Goal: Navigation & Orientation: Find specific page/section

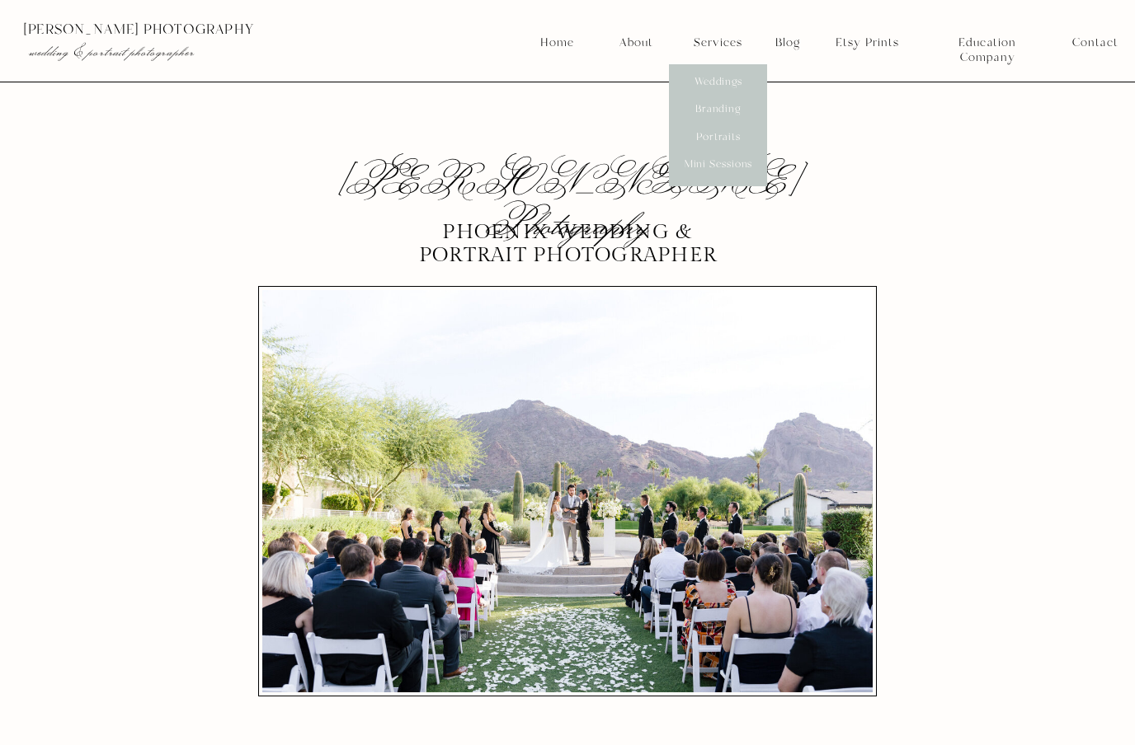
click at [736, 105] on nav "Branding" at bounding box center [718, 109] width 61 height 15
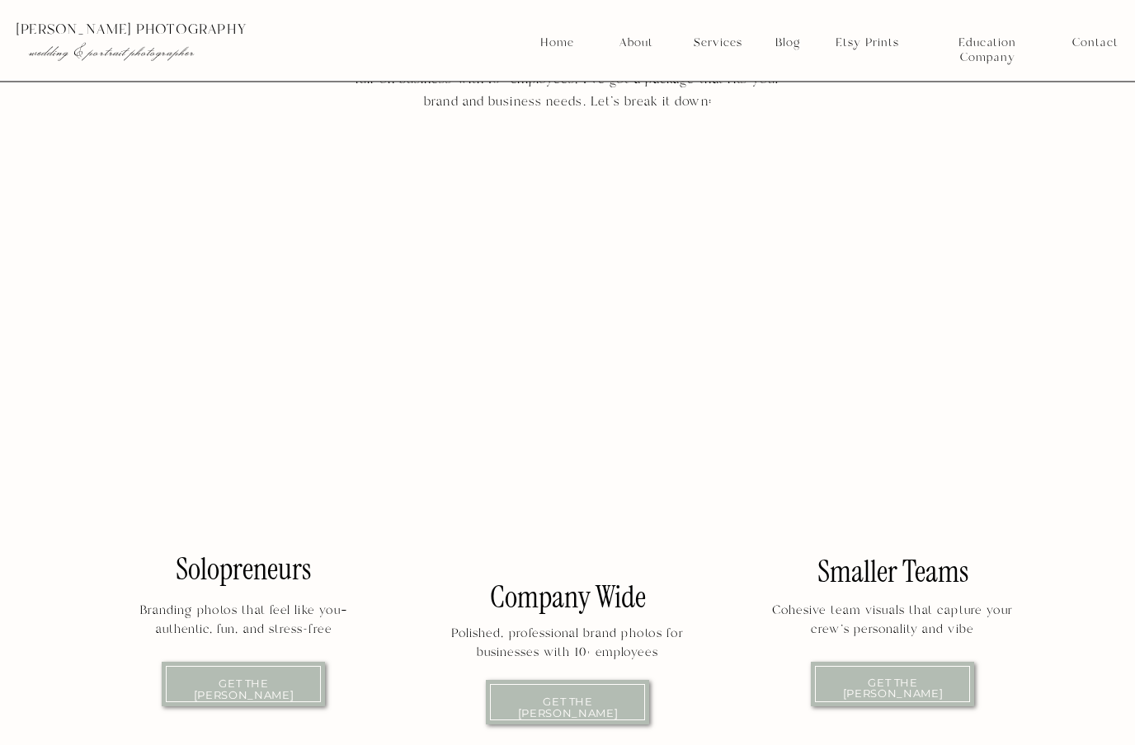
scroll to position [3181, 0]
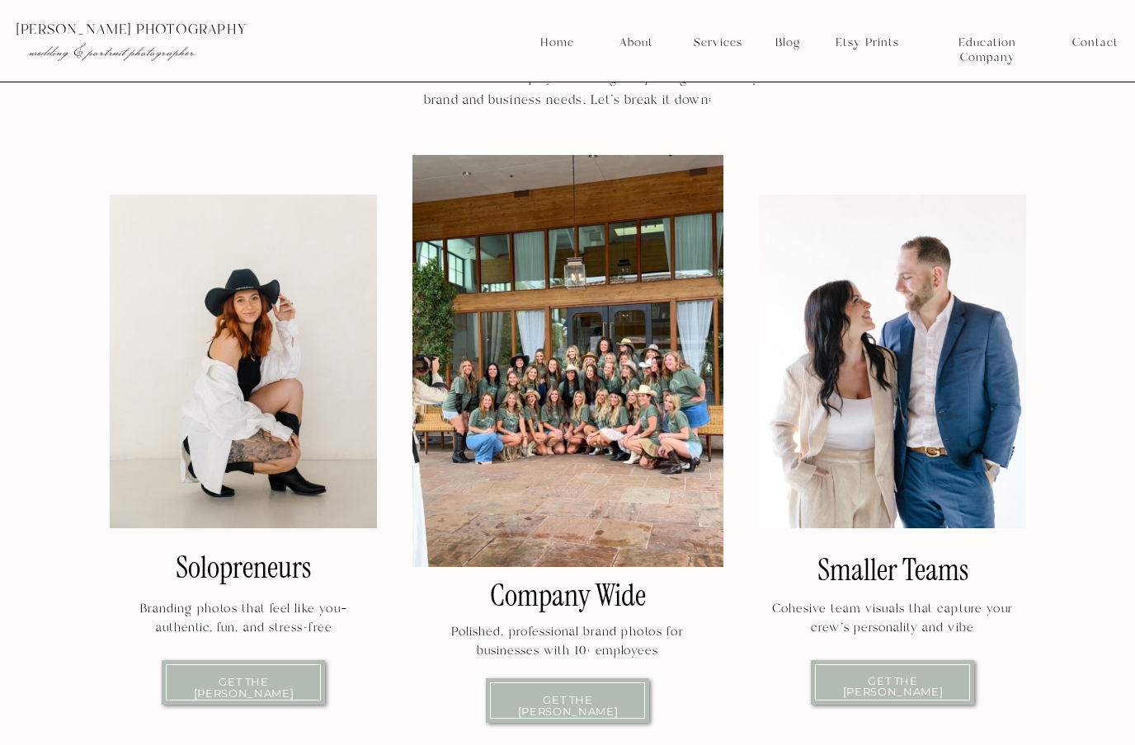
click at [684, 455] on div at bounding box center [567, 361] width 311 height 412
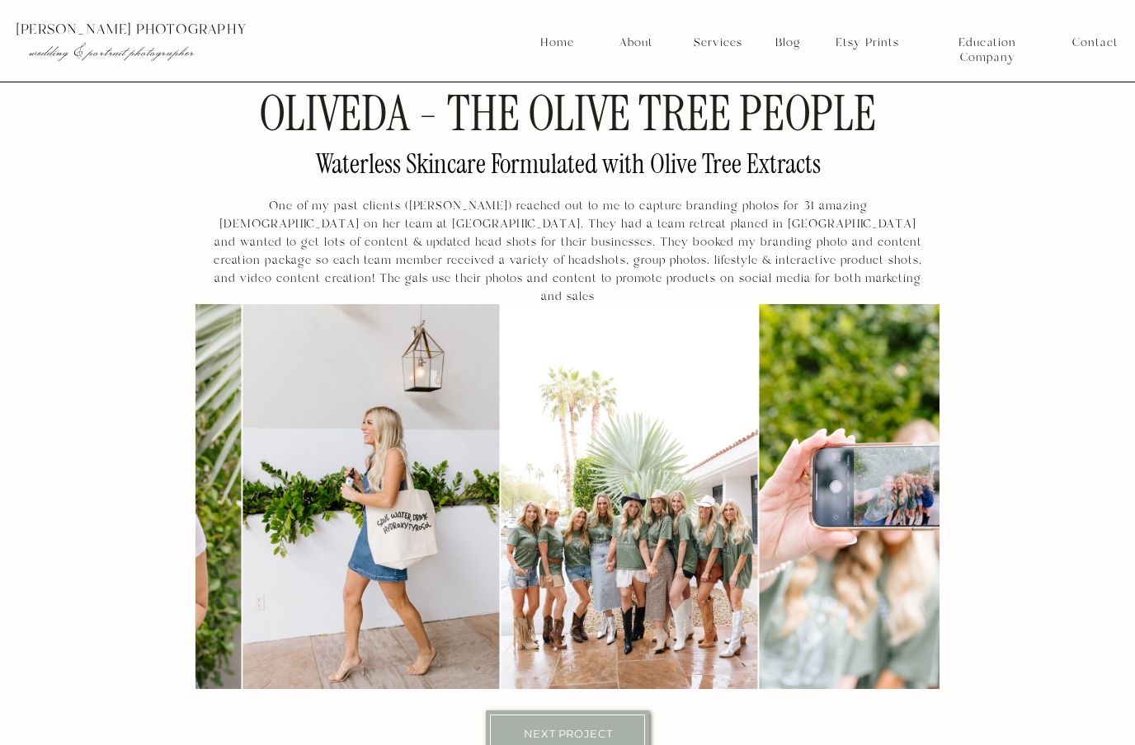
scroll to position [9769, 0]
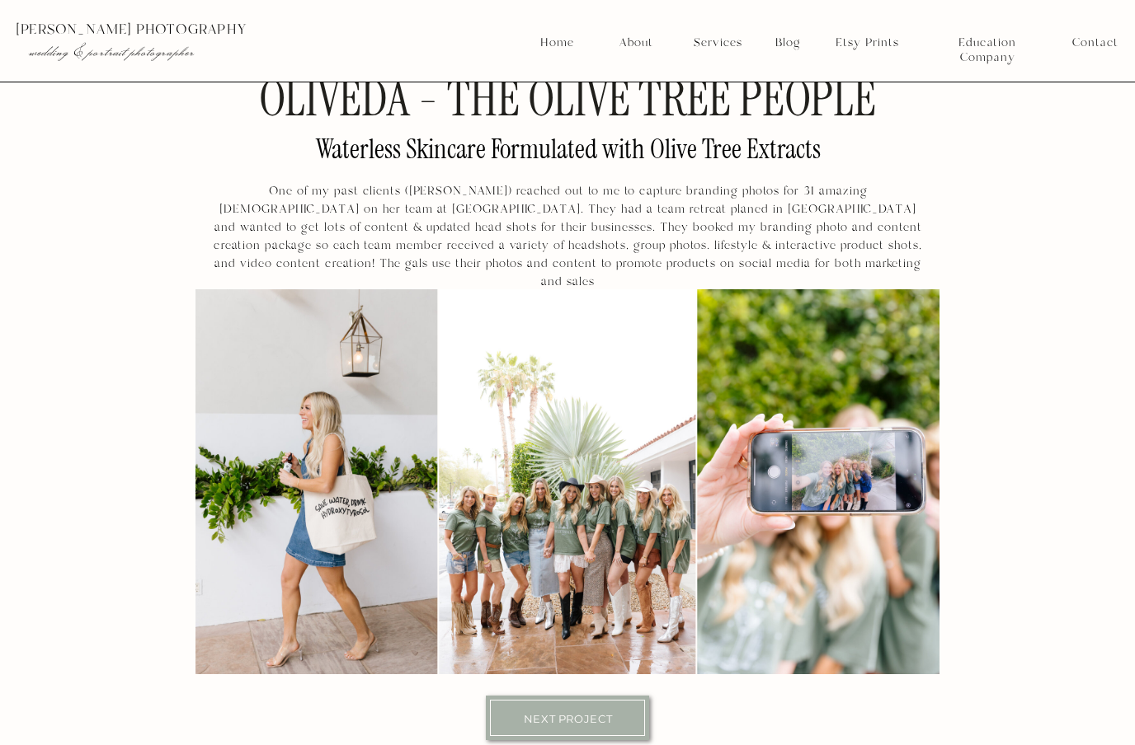
click at [631, 602] on img at bounding box center [567, 481] width 256 height 385
click at [646, 595] on img at bounding box center [567, 481] width 256 height 385
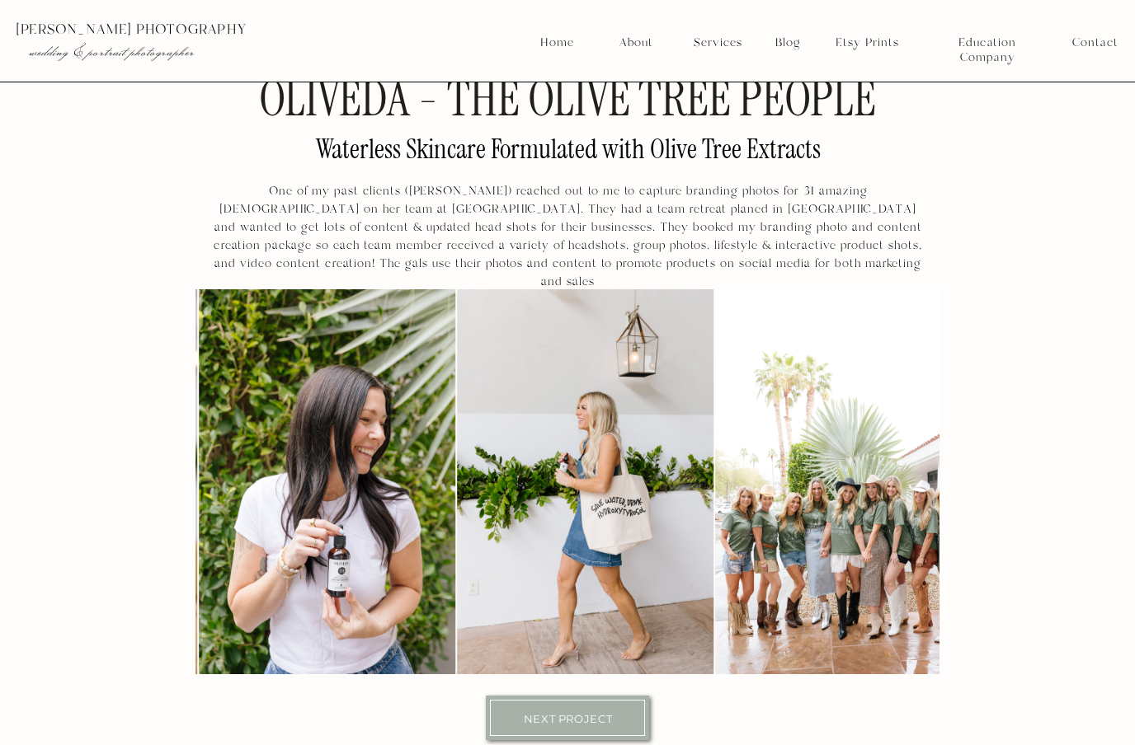
click at [626, 564] on img at bounding box center [585, 481] width 256 height 385
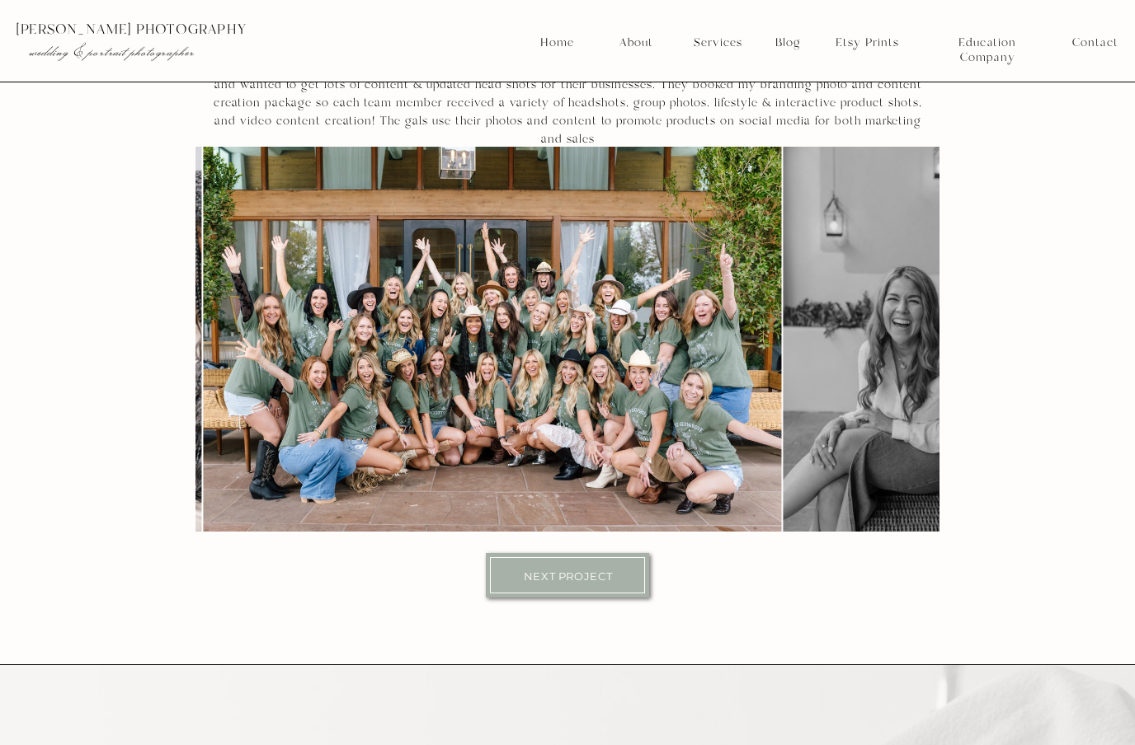
scroll to position [9927, 0]
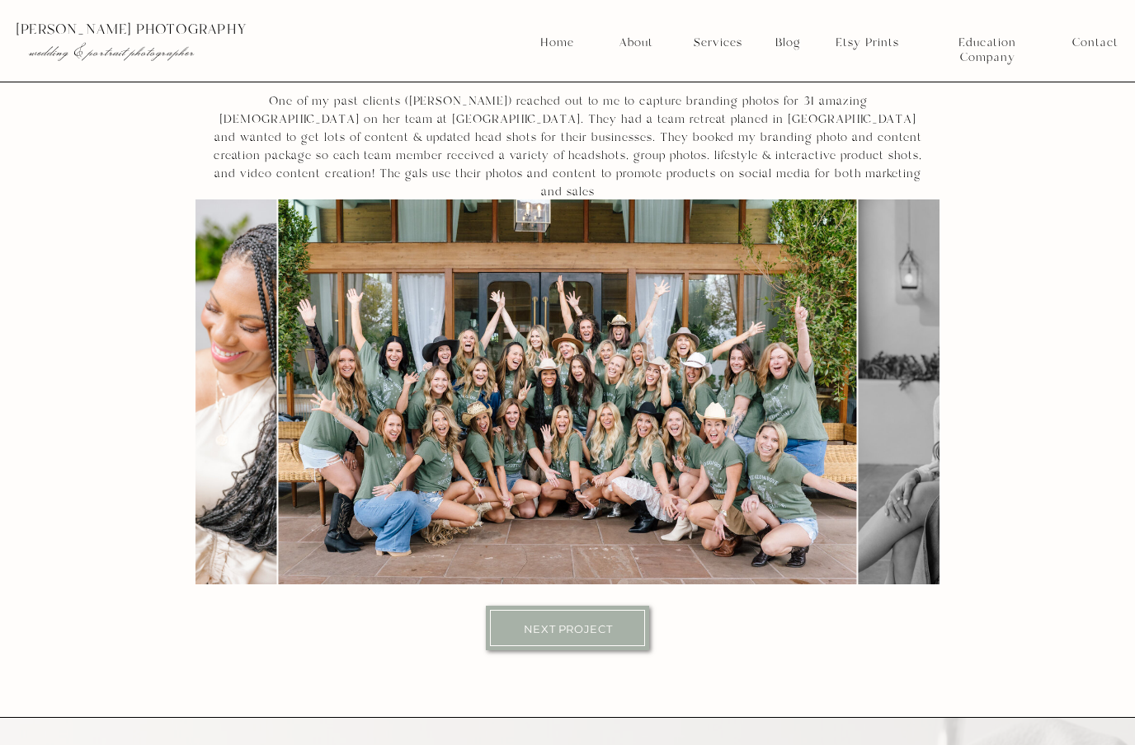
click at [444, 501] on img at bounding box center [568, 392] width 578 height 385
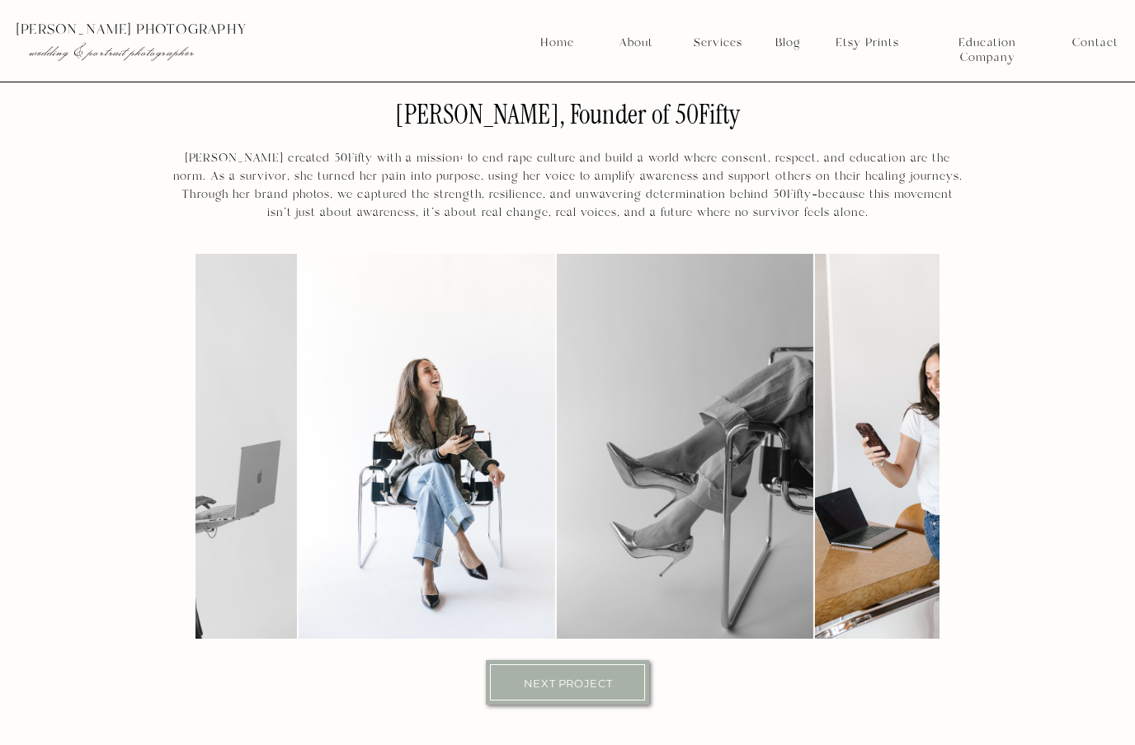
scroll to position [9885, 0]
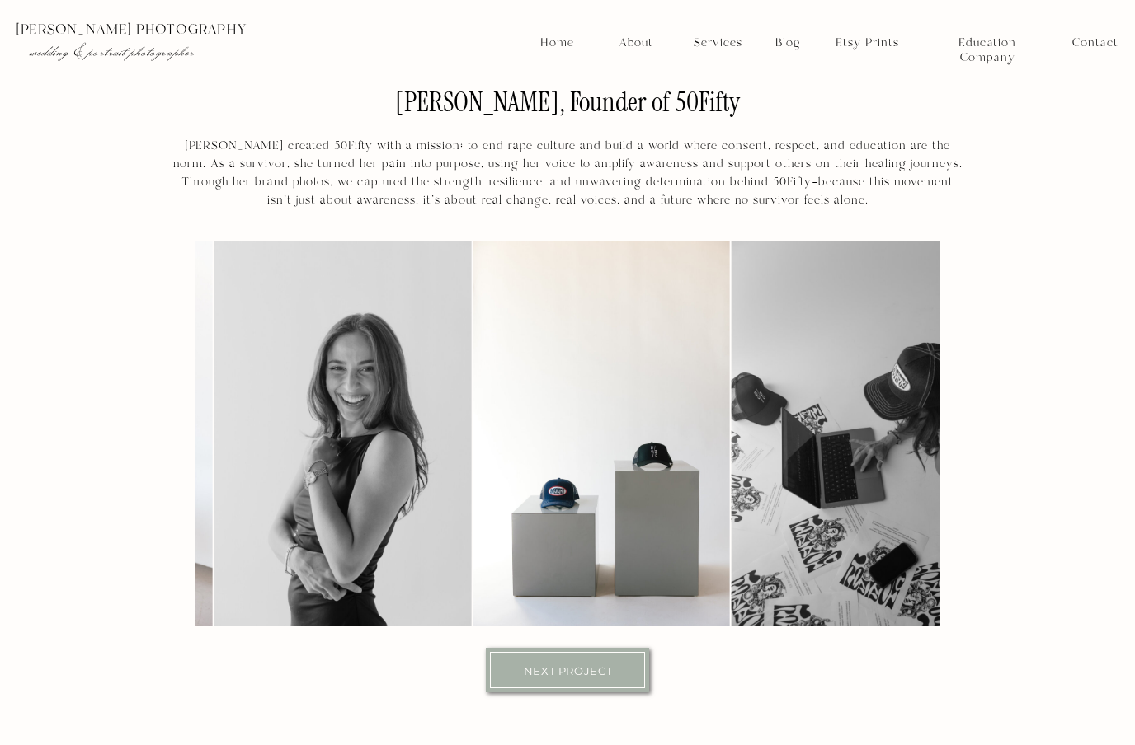
click at [651, 526] on img at bounding box center [600, 434] width 256 height 385
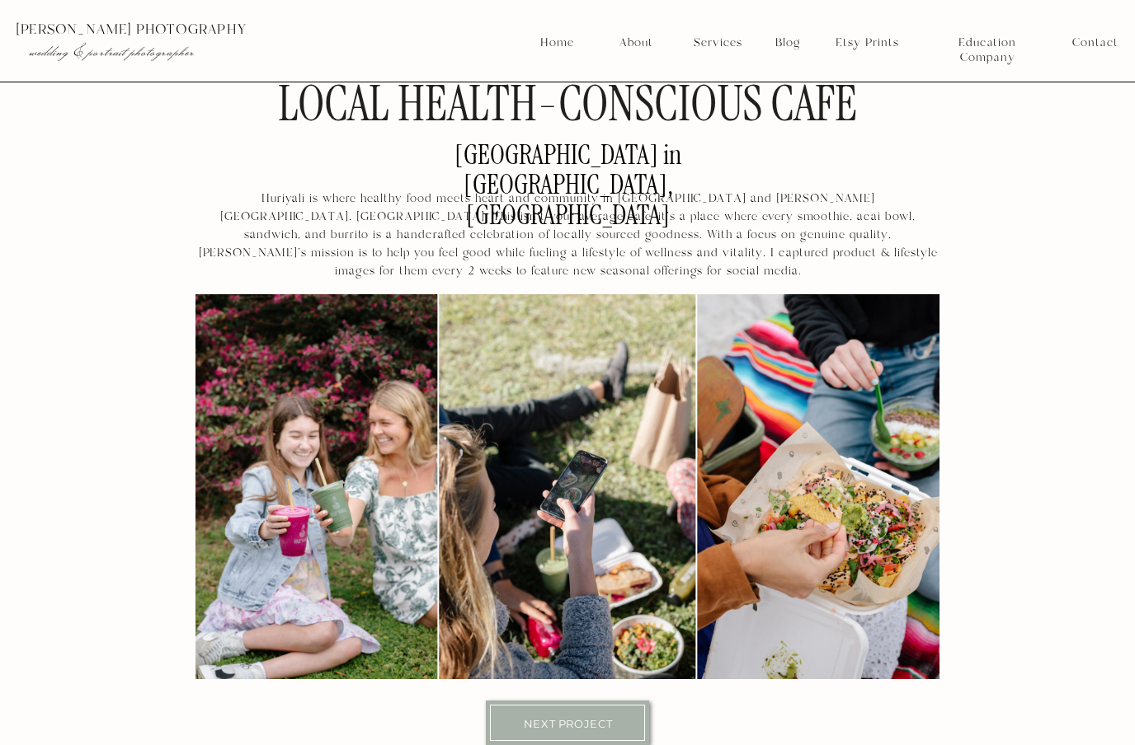
scroll to position [9831, 0]
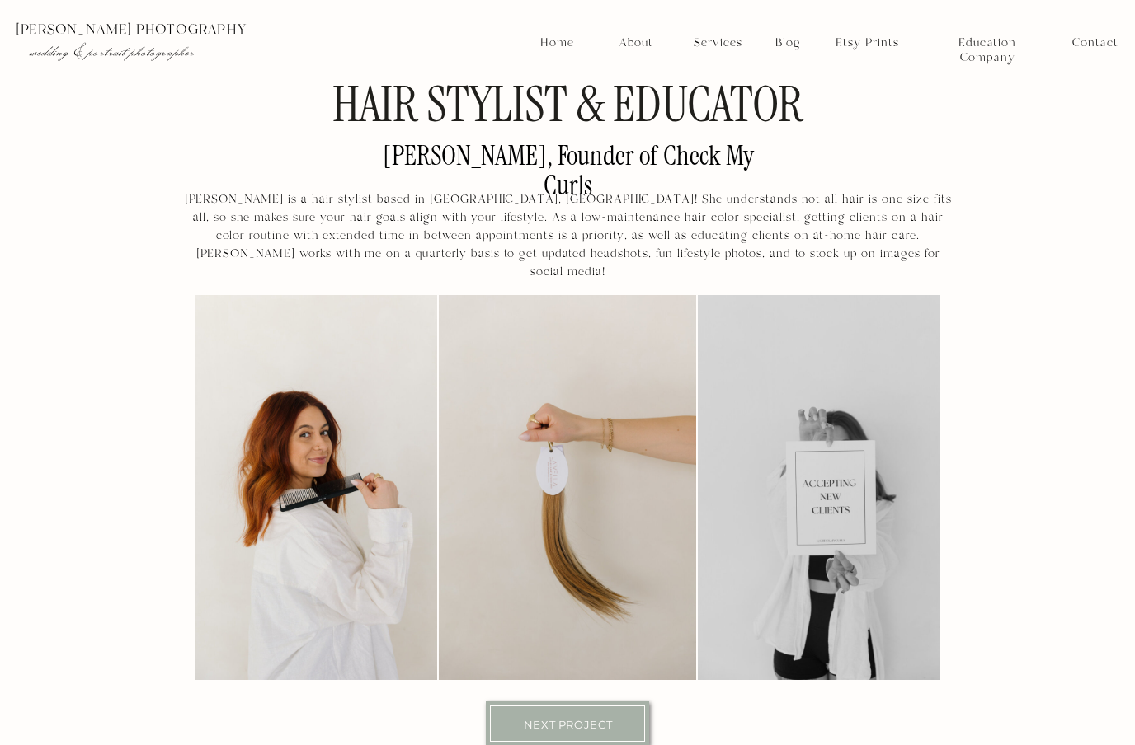
click at [711, 599] on img at bounding box center [826, 487] width 256 height 385
click at [813, 609] on img at bounding box center [826, 487] width 256 height 385
click at [710, 604] on img at bounding box center [826, 487] width 256 height 385
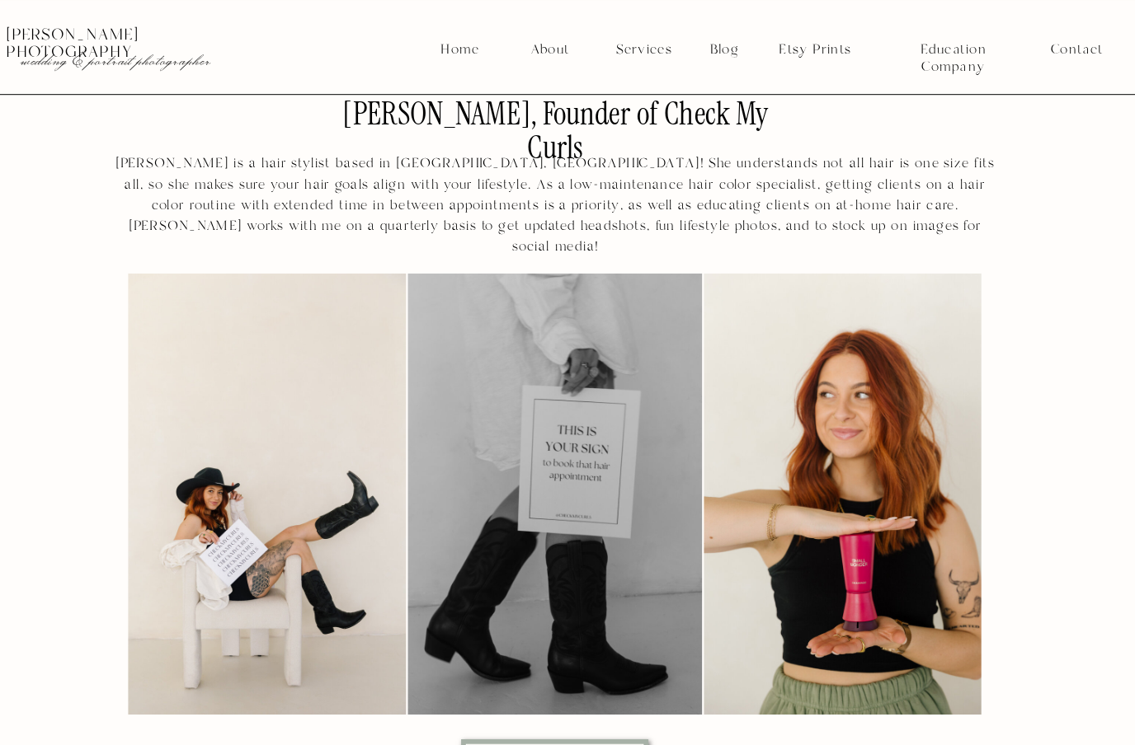
scroll to position [6701, 0]
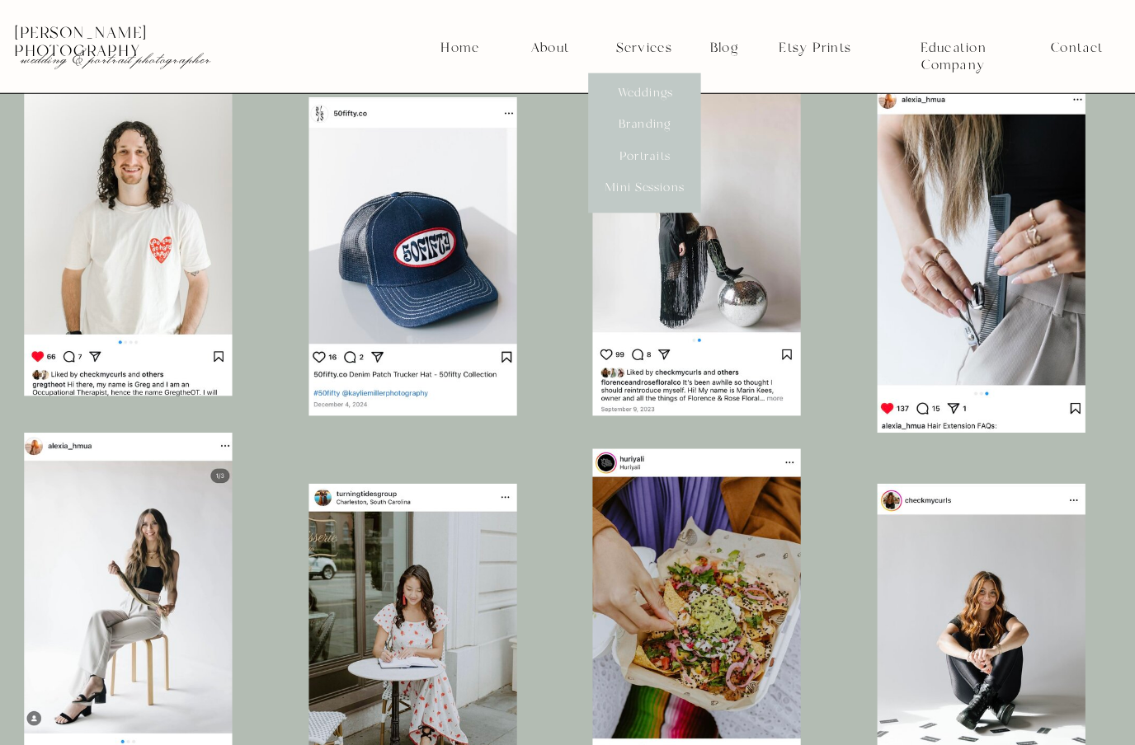
scroll to position [8053, 0]
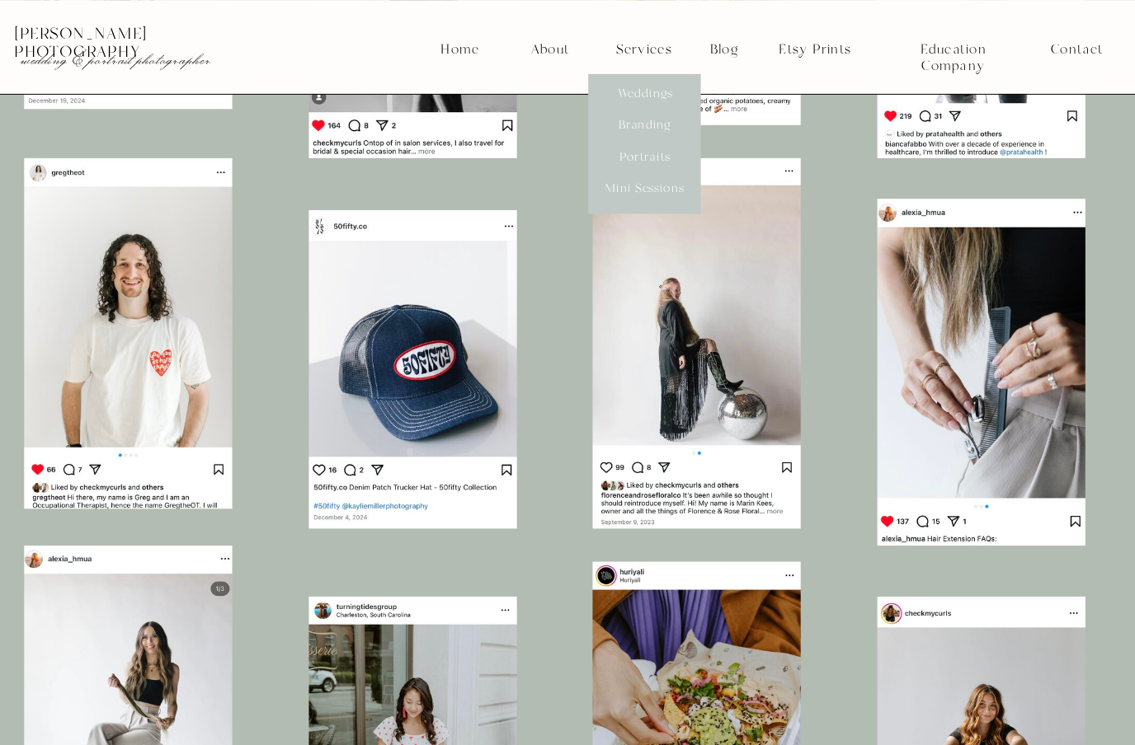
click at [498, 32] on nav "Home" at bounding box center [510, 30] width 25 height 10
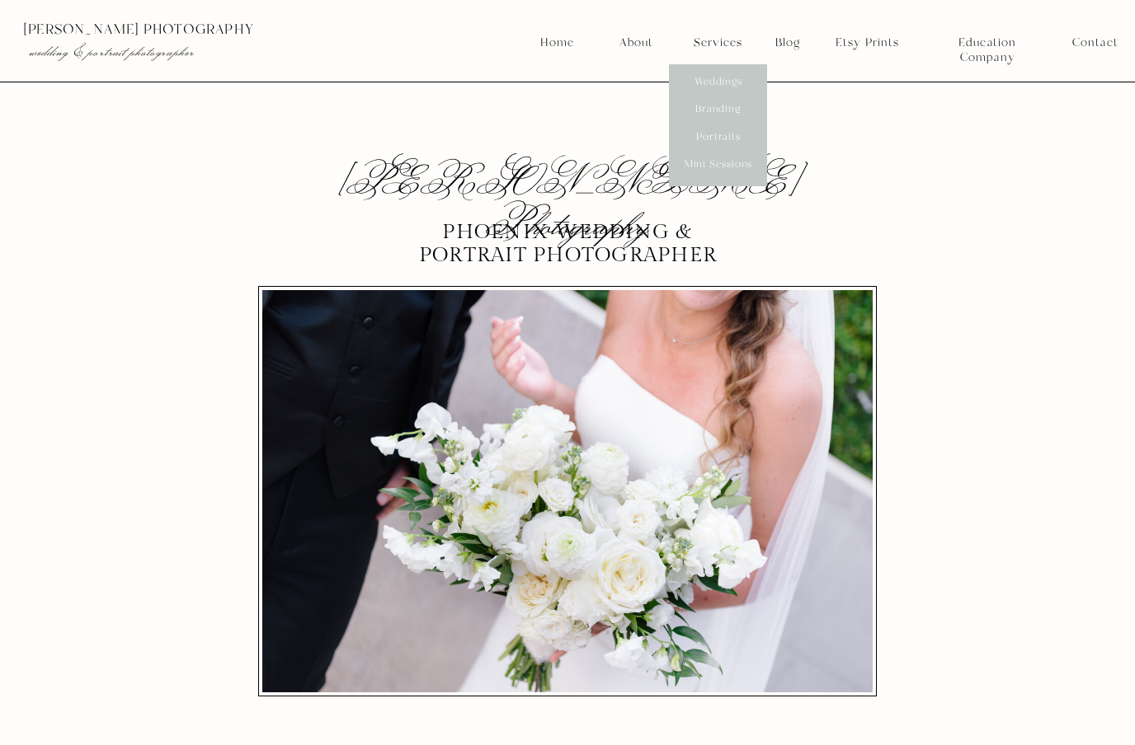
click at [745, 168] on nav "Mini Sessions" at bounding box center [717, 164] width 73 height 15
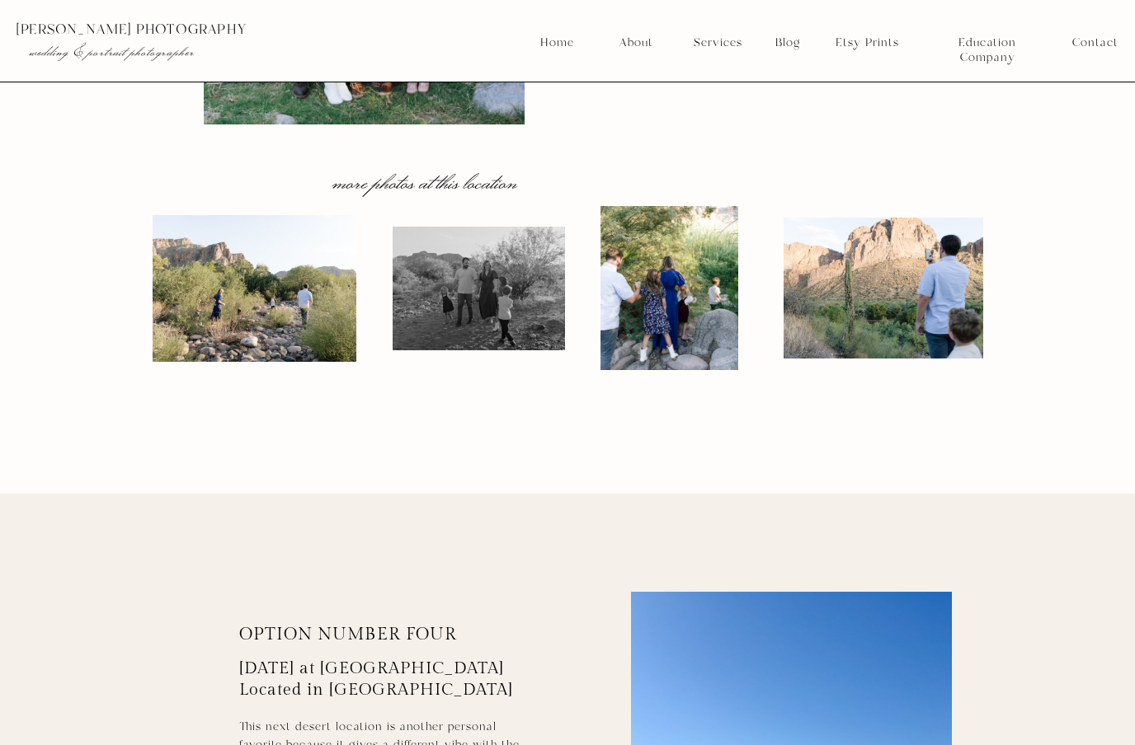
scroll to position [6171, 0]
click at [1023, 36] on nav "Education Company" at bounding box center [987, 42] width 114 height 15
